Goal: Check status: Check status

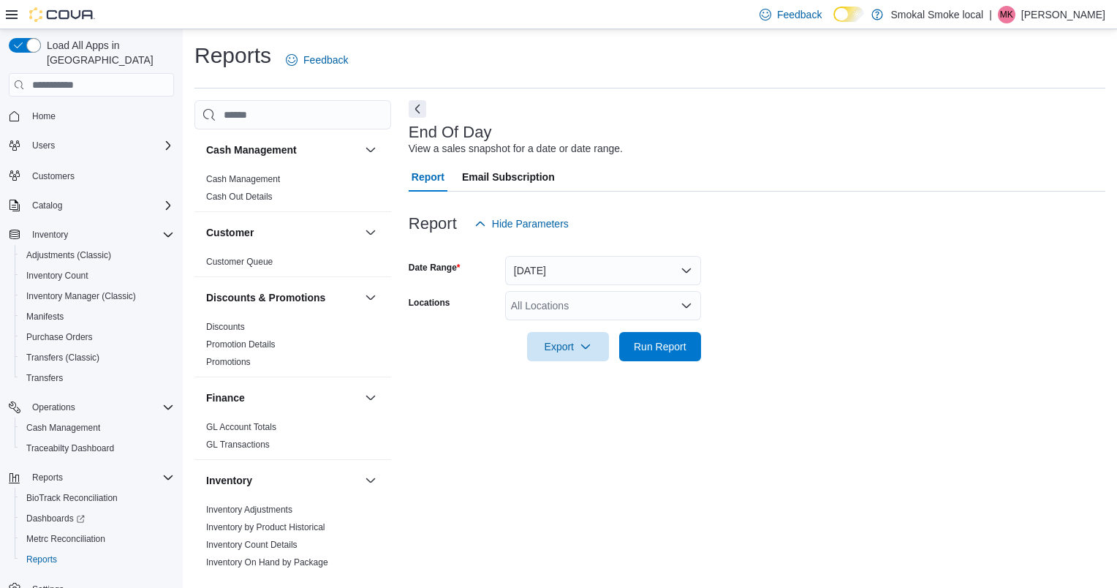
click at [561, 312] on div "All Locations" at bounding box center [603, 305] width 196 height 29
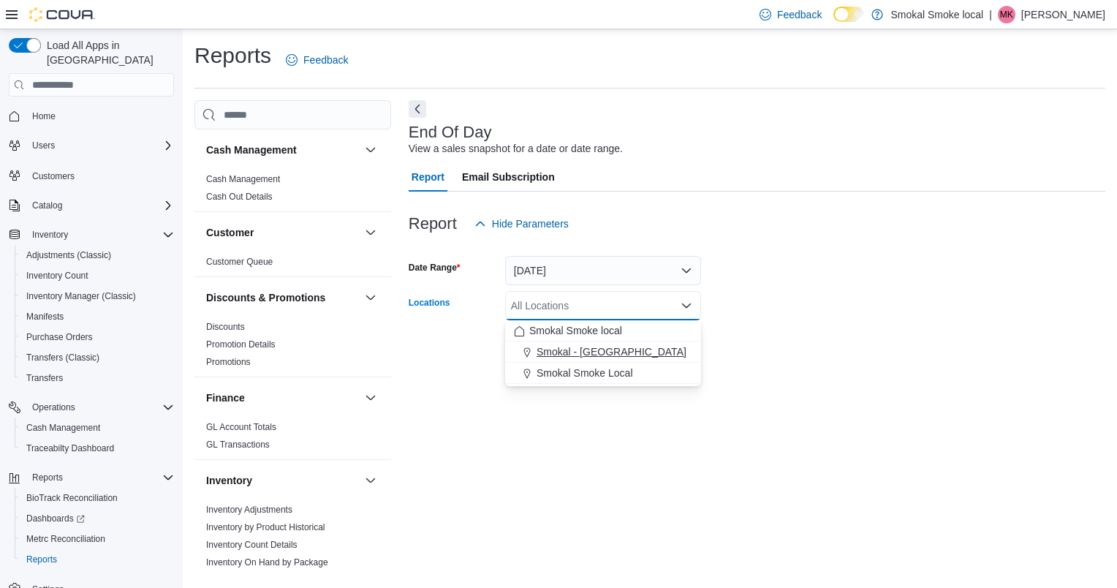
click at [585, 354] on span "Smokal - [GEOGRAPHIC_DATA]" at bounding box center [612, 351] width 150 height 15
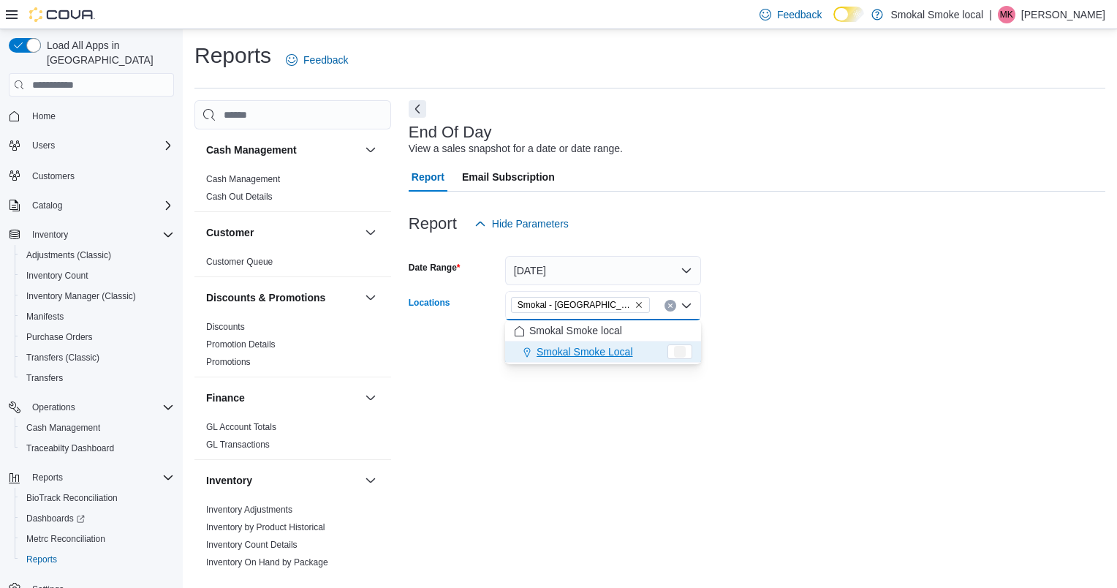
click at [617, 403] on div "End Of Day View a sales snapshot for a date or date range. Report Email Subscri…" at bounding box center [757, 335] width 697 height 470
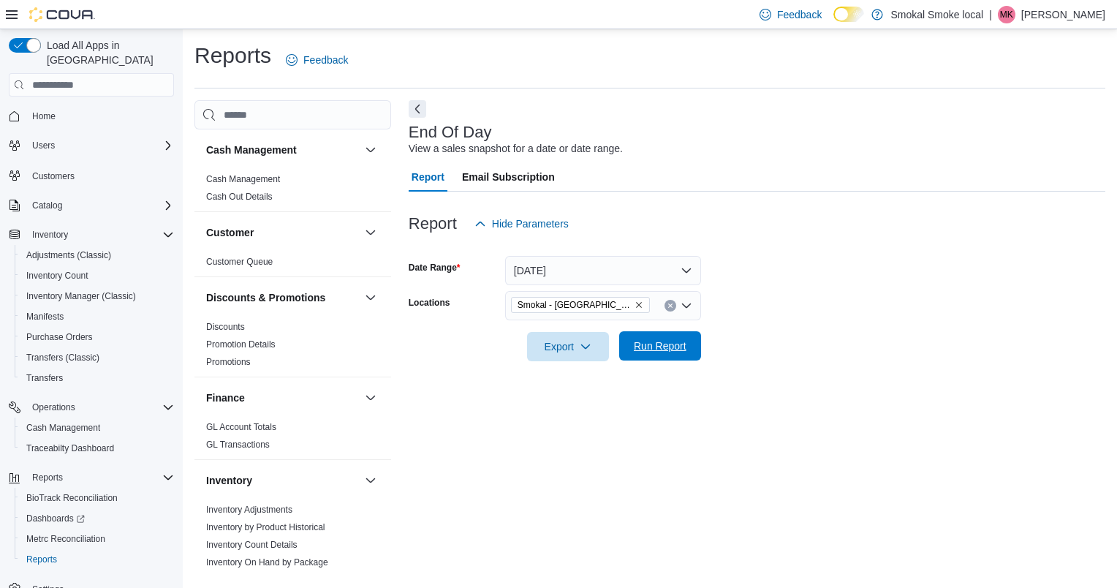
click at [659, 337] on span "Run Report" at bounding box center [660, 345] width 64 height 29
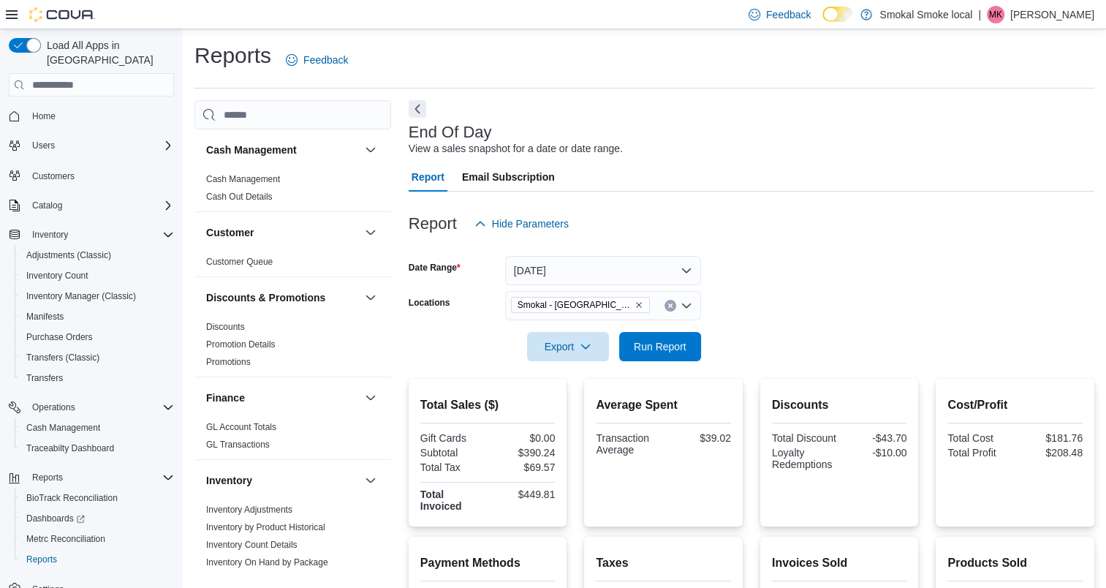
scroll to position [216, 0]
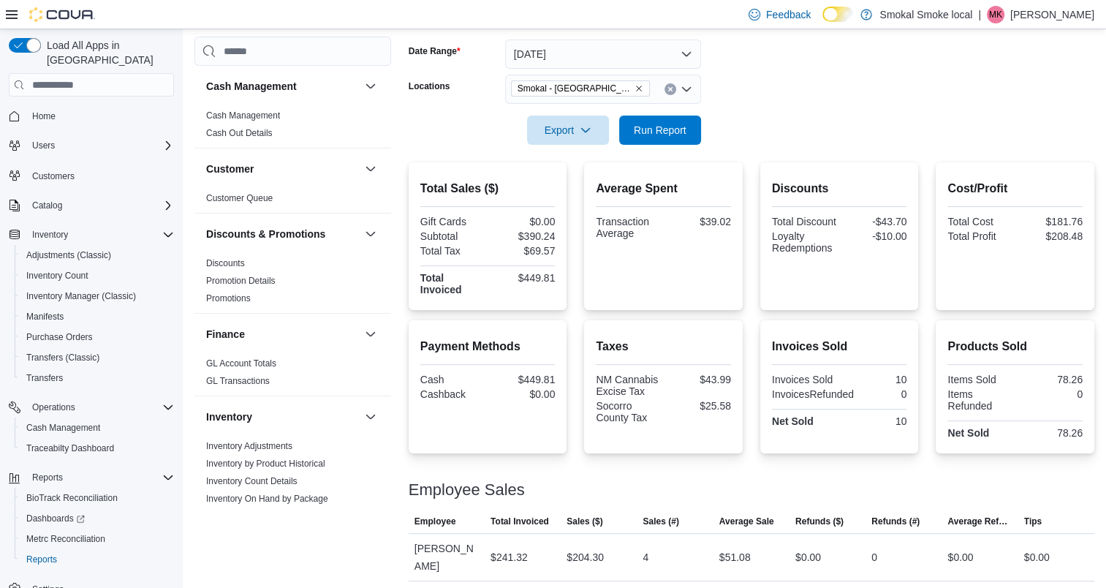
click at [660, 145] on div at bounding box center [752, 154] width 686 height 18
click at [650, 137] on span "Run Report" at bounding box center [660, 129] width 64 height 29
